Goal: Information Seeking & Learning: Learn about a topic

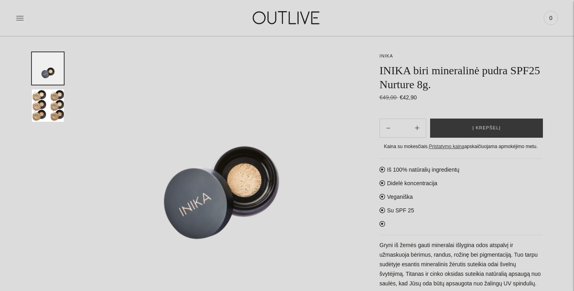
scroll to position [74, 0]
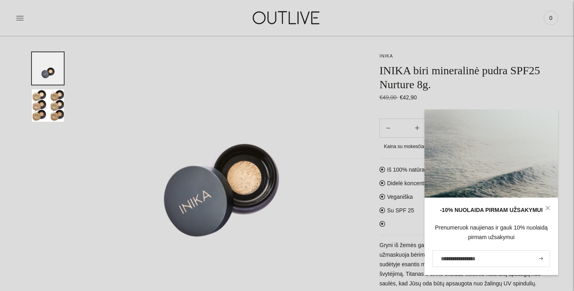
click at [548, 206] on icon at bounding box center [548, 207] width 5 height 5
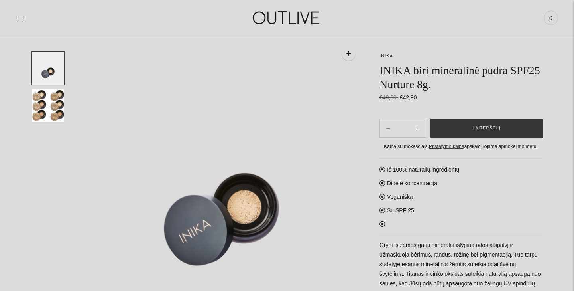
scroll to position [45, 0]
click at [388, 57] on link "INIKA" at bounding box center [387, 55] width 14 height 5
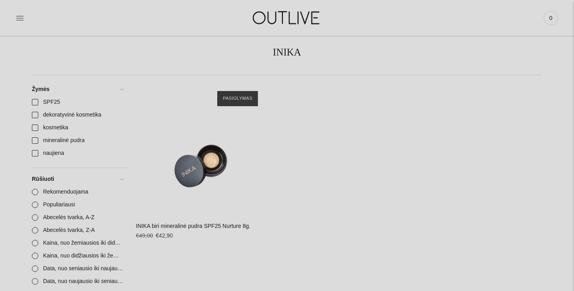
scroll to position [67, 0]
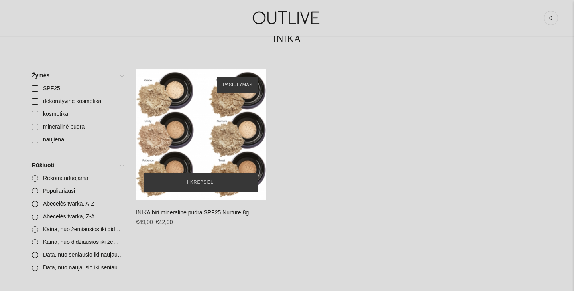
click at [202, 142] on div "INIKA biri mineralinė pudra SPF25 Nurture 8g.\a" at bounding box center [201, 134] width 130 height 130
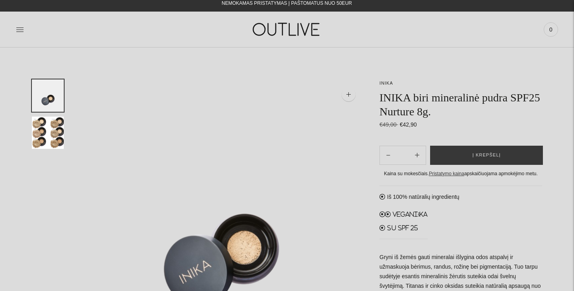
scroll to position [5, 0]
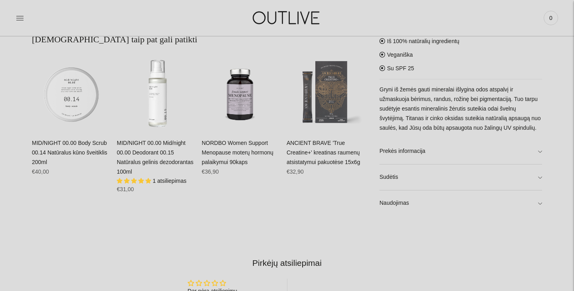
scroll to position [492, 0]
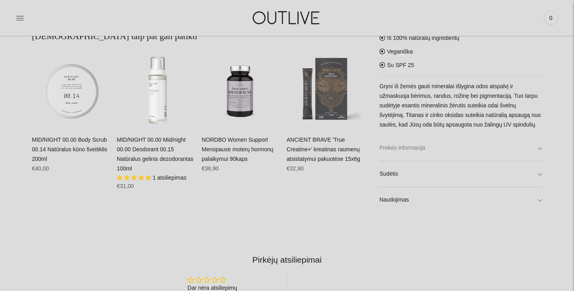
click at [450, 148] on link "Prekės informacija" at bounding box center [461, 148] width 163 height 26
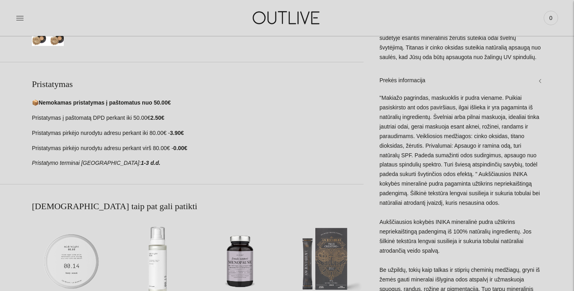
scroll to position [315, 0]
